Goal: Task Accomplishment & Management: Manage account settings

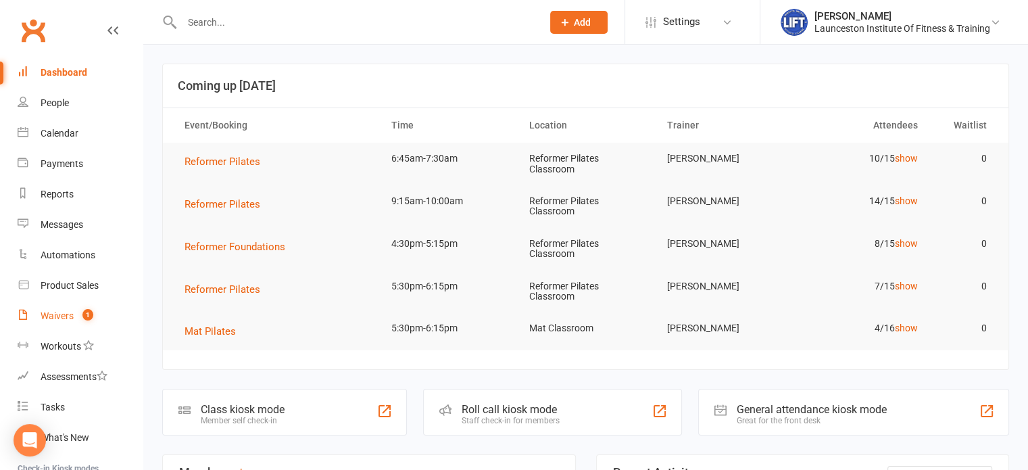
click at [77, 316] on count-badge "1" at bounding box center [85, 315] width 18 height 11
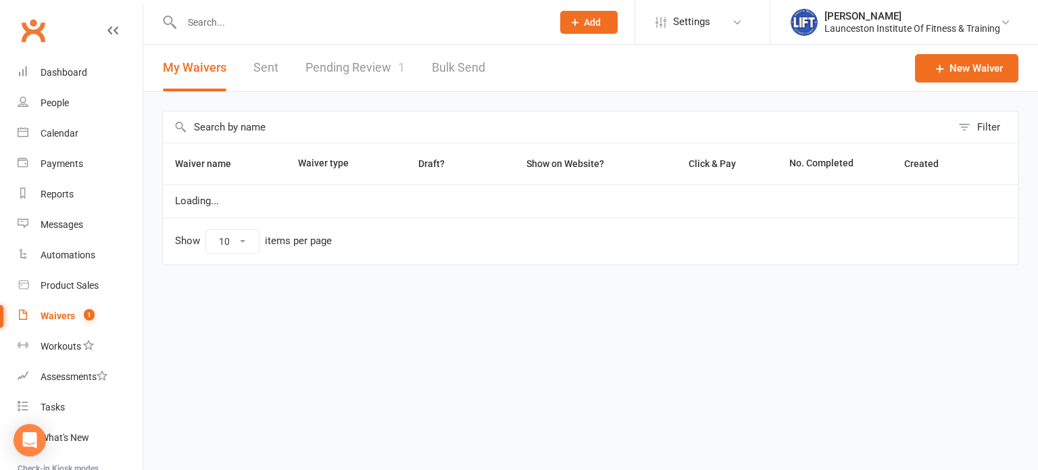
select select "100"
click at [330, 70] on link "Pending Review 1" at bounding box center [354, 68] width 99 height 47
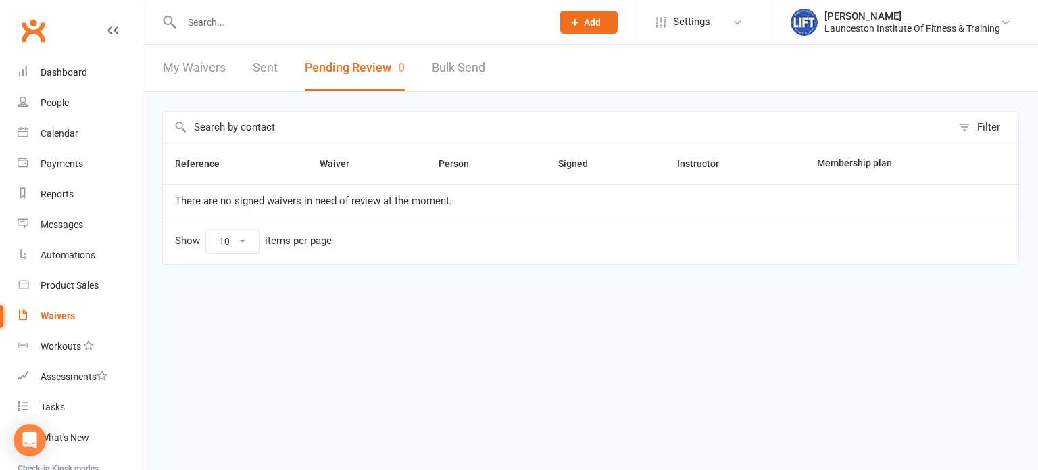
click at [261, 59] on link "Sent" at bounding box center [265, 68] width 25 height 47
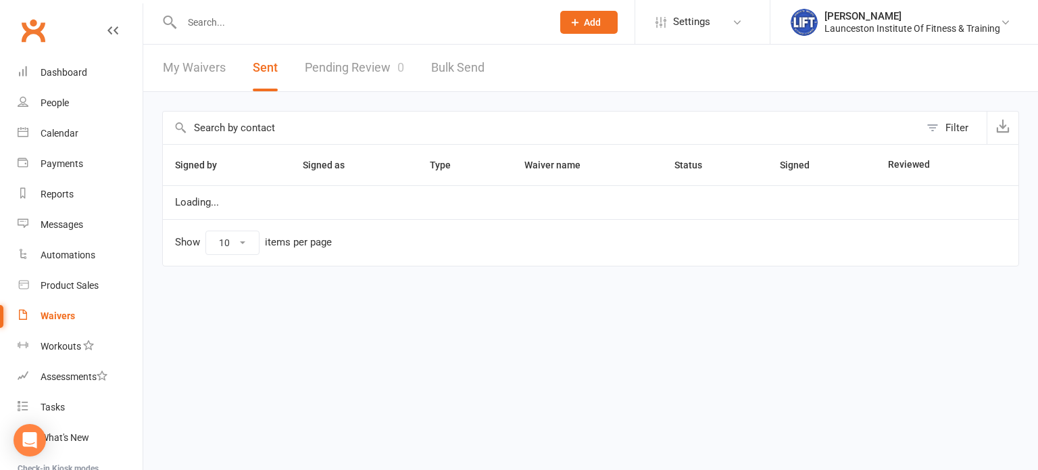
click at [182, 62] on link "My Waivers" at bounding box center [194, 68] width 63 height 47
select select "100"
